Goal: Find specific page/section: Find specific page/section

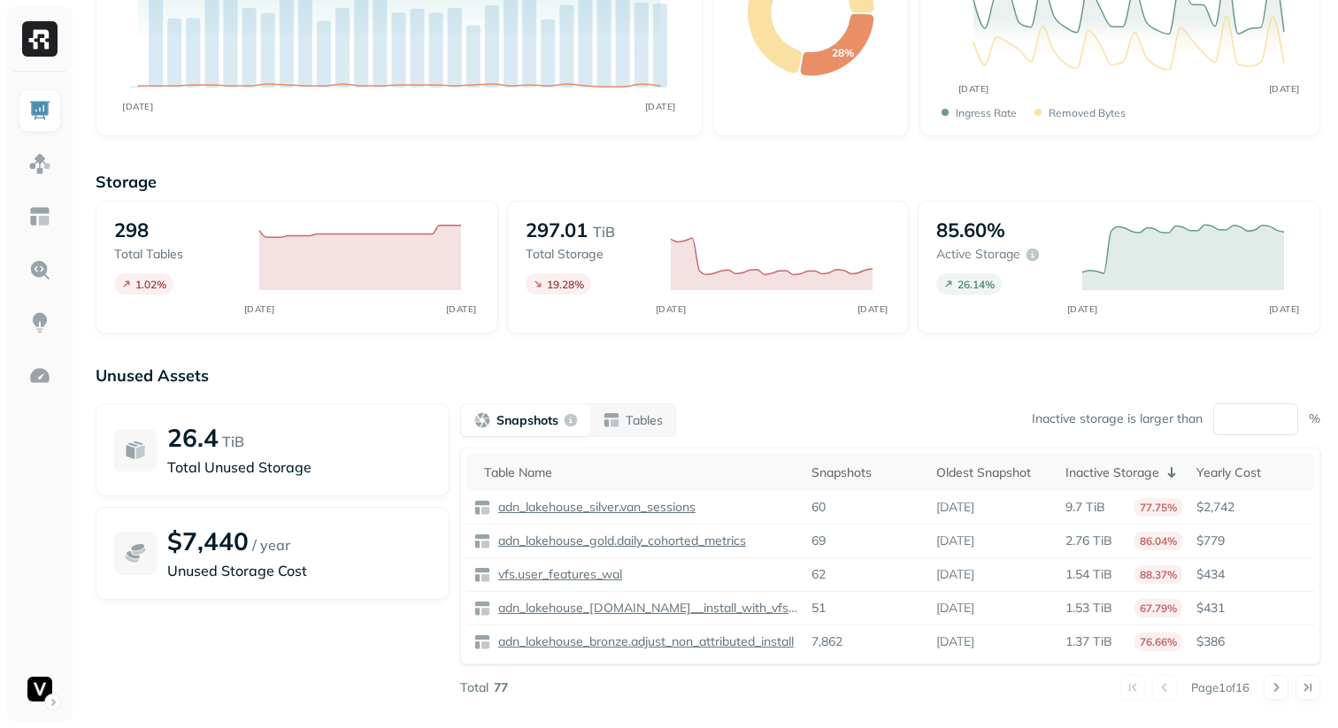
scroll to position [257, 0]
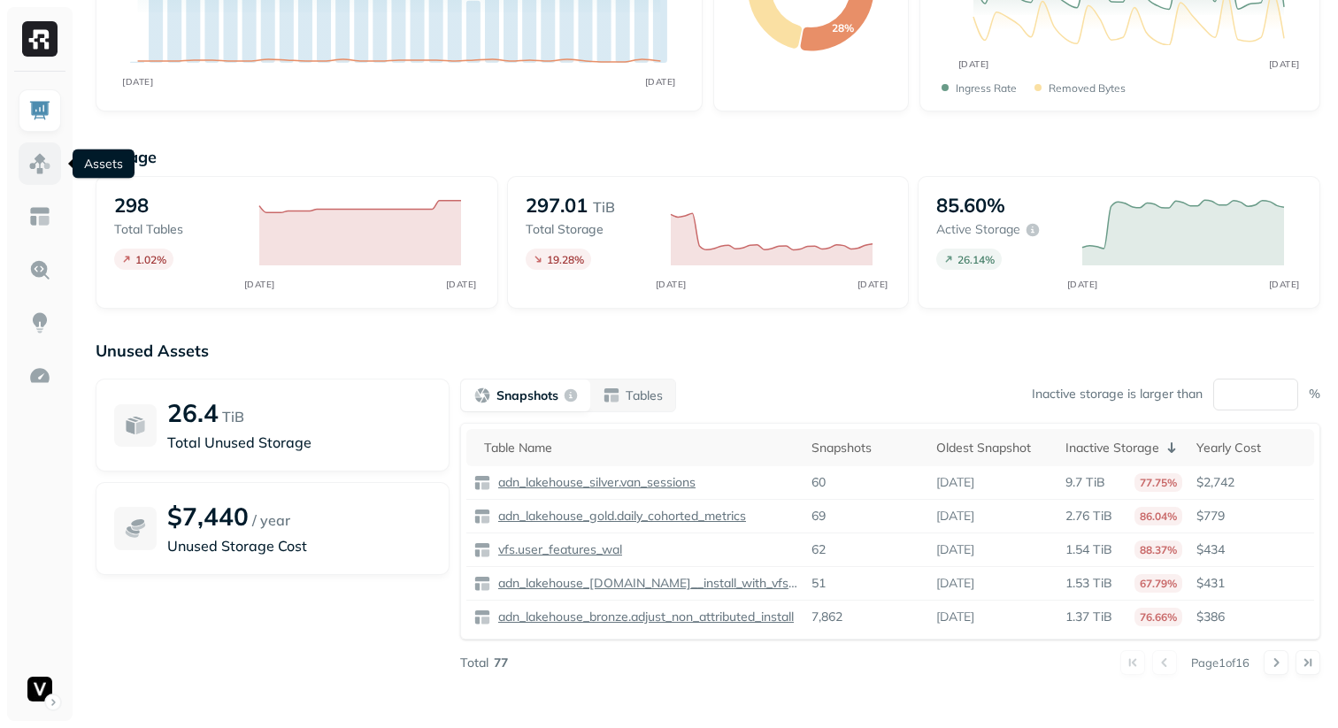
click at [41, 157] on img at bounding box center [39, 163] width 23 height 23
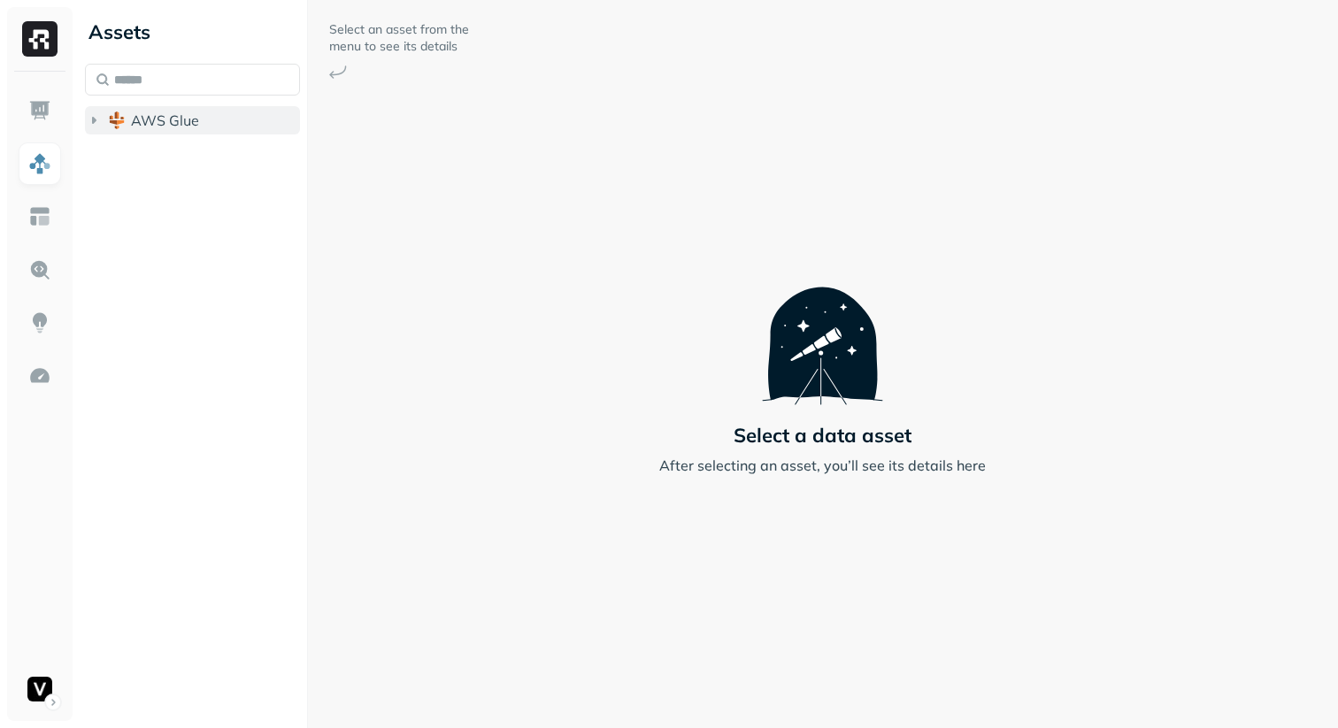
click at [94, 128] on icon "button" at bounding box center [94, 120] width 18 height 18
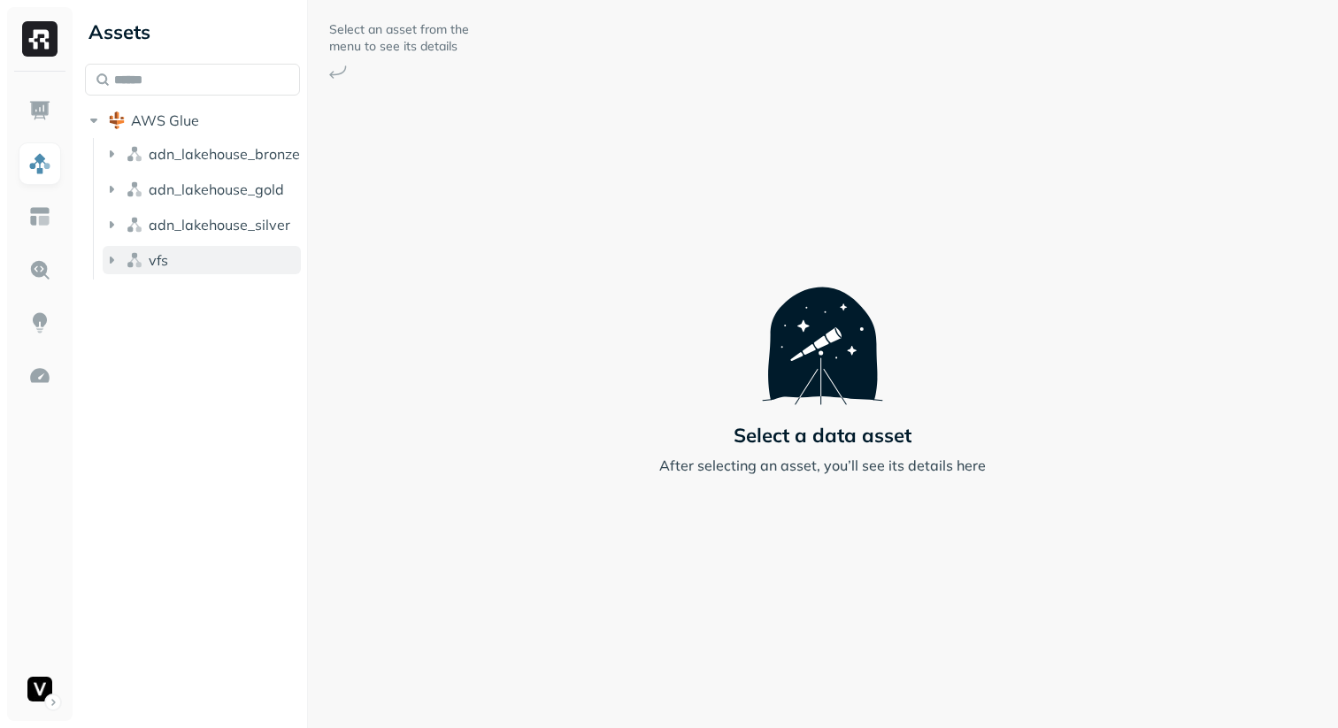
click at [113, 260] on icon "button" at bounding box center [112, 260] width 4 height 7
click at [125, 288] on icon "button" at bounding box center [129, 294] width 18 height 18
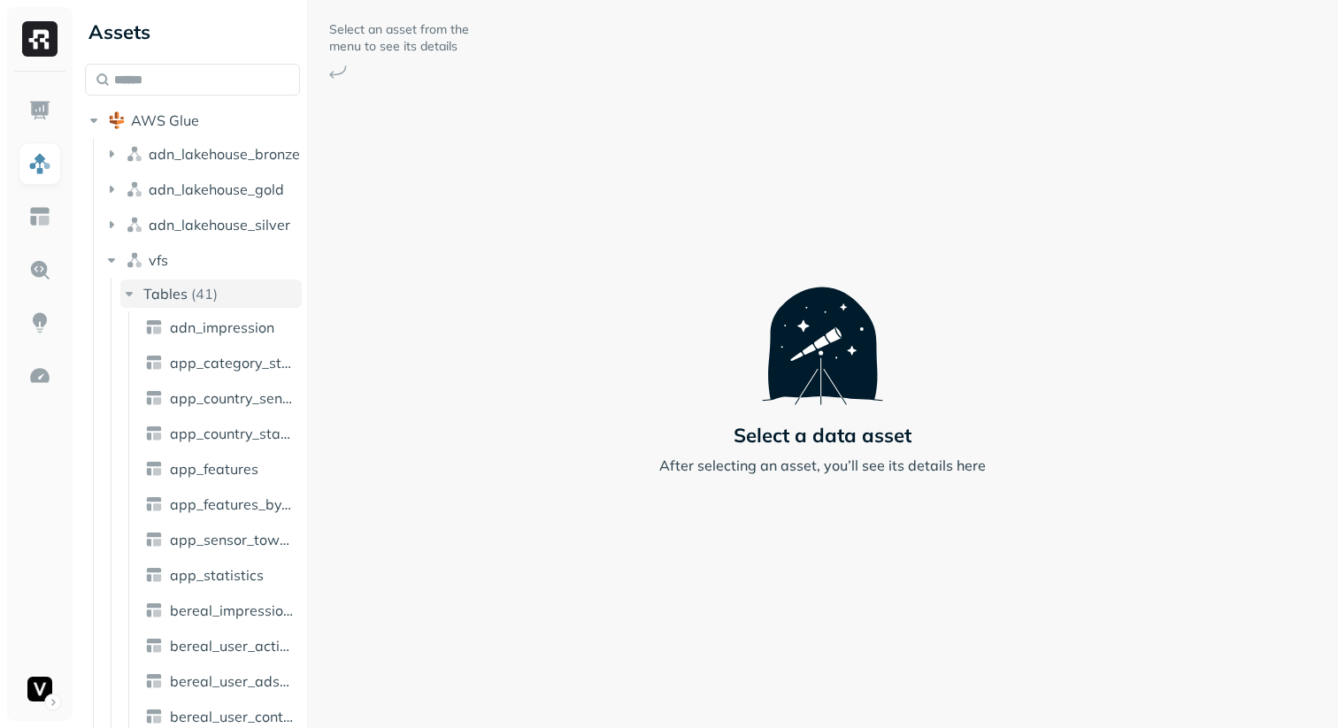
click at [125, 288] on icon "button" at bounding box center [129, 294] width 18 height 18
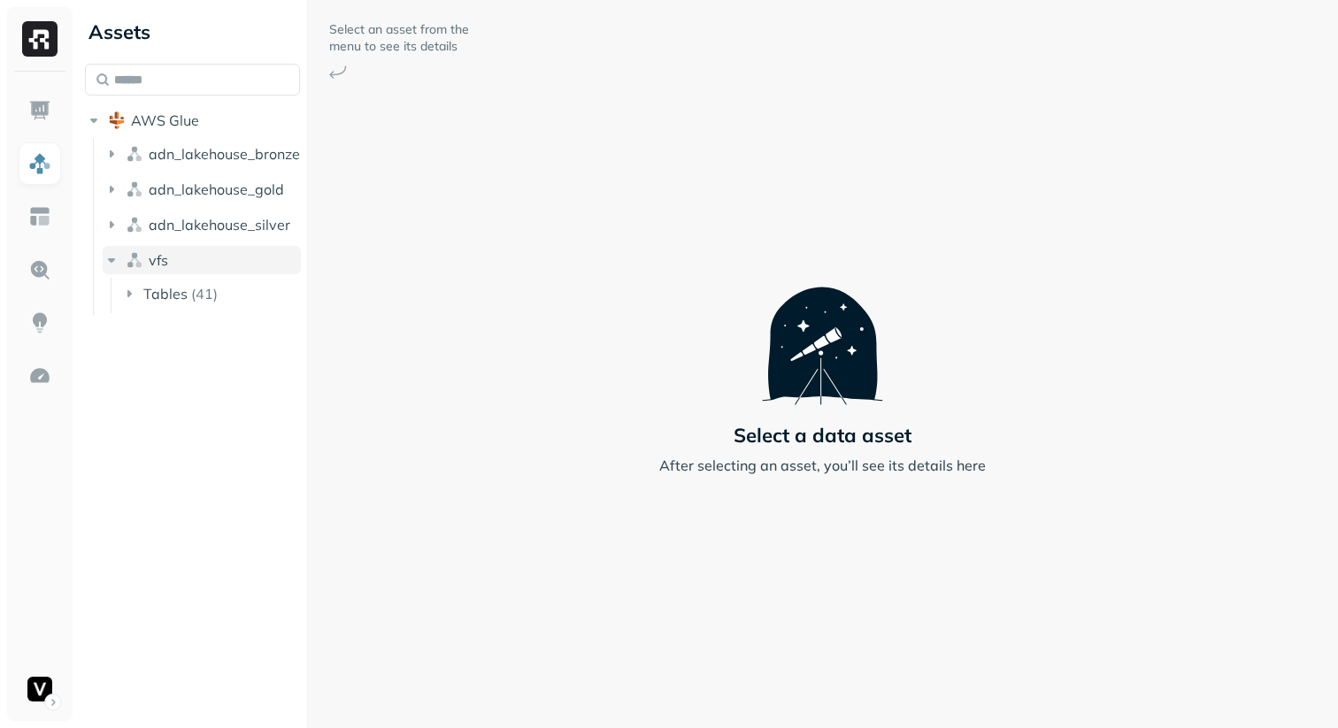
click at [114, 261] on icon "button" at bounding box center [112, 260] width 18 height 18
click at [114, 230] on icon "button" at bounding box center [112, 225] width 18 height 18
click at [114, 226] on icon "button" at bounding box center [112, 225] width 18 height 18
click at [111, 187] on icon "button" at bounding box center [112, 189] width 4 height 7
click at [111, 187] on icon "button" at bounding box center [112, 190] width 18 height 18
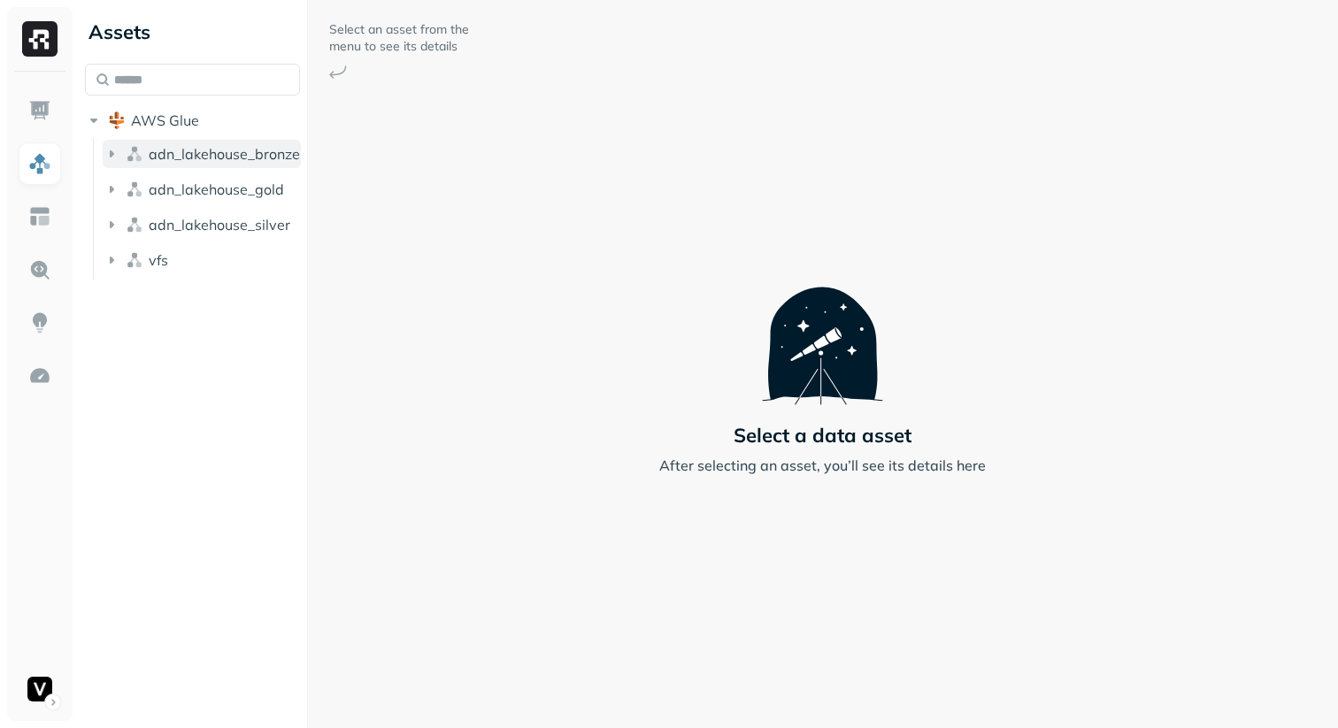
click at [120, 150] on button "adn_lakehouse_bronze" at bounding box center [202, 154] width 198 height 28
click at [119, 149] on icon "button" at bounding box center [112, 154] width 18 height 18
